Goal: Task Accomplishment & Management: Complete application form

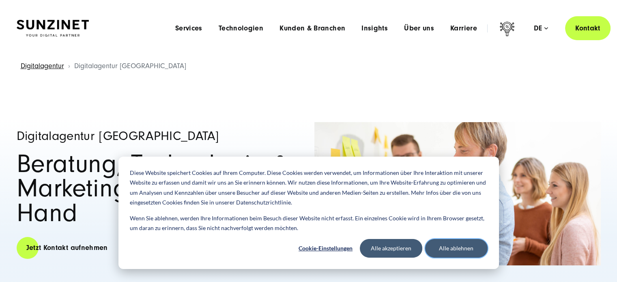
click at [452, 246] on button "Alle ablehnen" at bounding box center [456, 248] width 62 height 19
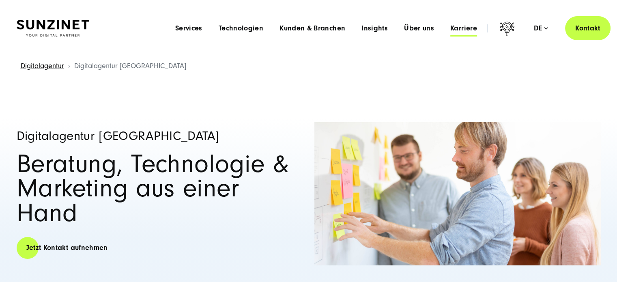
click at [466, 30] on span "Karriere" at bounding box center [463, 28] width 27 height 8
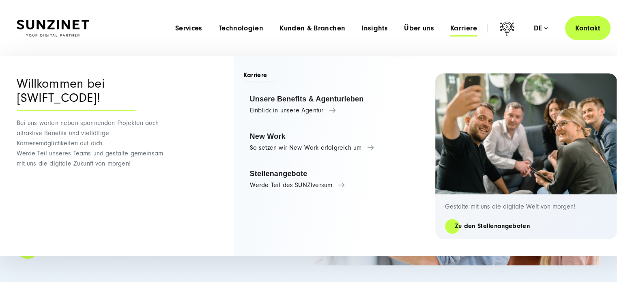
drag, startPoint x: 487, startPoint y: 236, endPoint x: 485, endPoint y: 232, distance: 4.7
click at [487, 237] on div "Gestalte mit uns die digitale Welt von morgen! Zu den Stellenangeboten" at bounding box center [526, 216] width 182 height 45
click at [477, 221] on link "Zu den Stellenangeboten" at bounding box center [492, 225] width 94 height 9
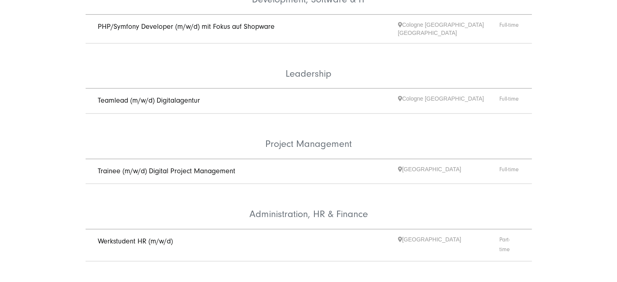
scroll to position [527, 0]
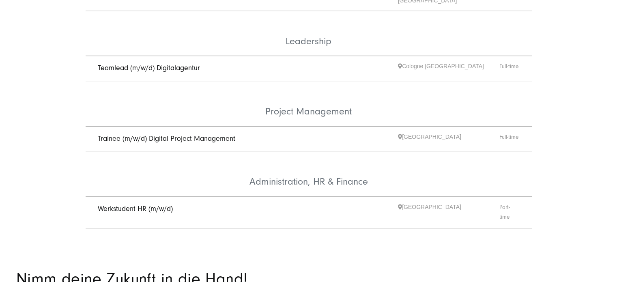
click at [201, 134] on link "Trainee (m/w/d) Digital Project Management" at bounding box center [166, 138] width 137 height 9
